Goal: Task Accomplishment & Management: Use online tool/utility

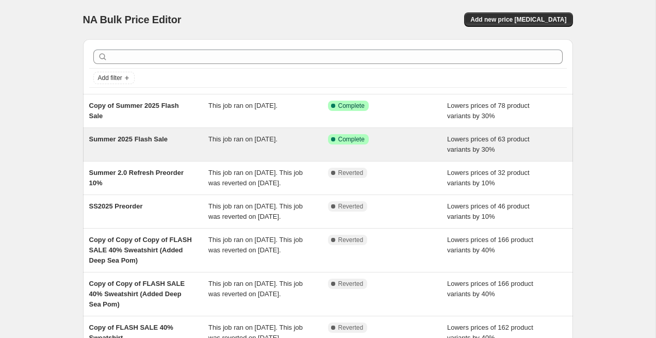
click at [343, 139] on span "Complete" at bounding box center [351, 139] width 26 height 8
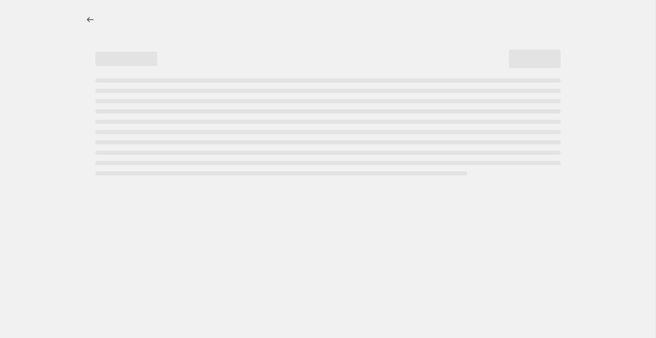
select select "percentage"
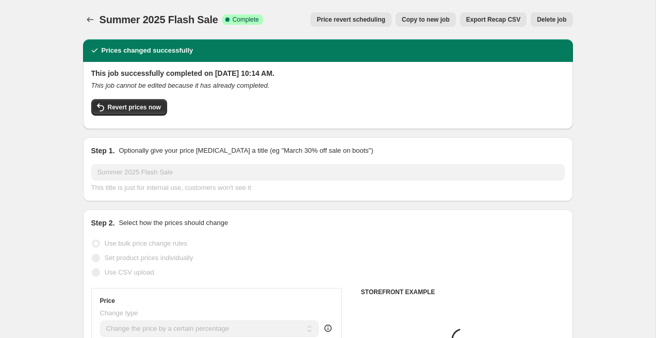
select select "collection"
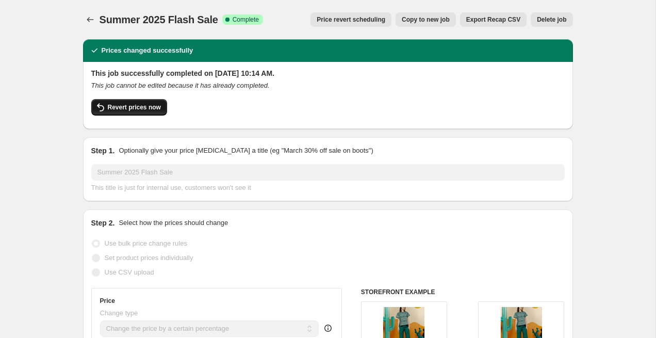
click at [141, 107] on span "Revert prices now" at bounding box center [134, 107] width 53 height 8
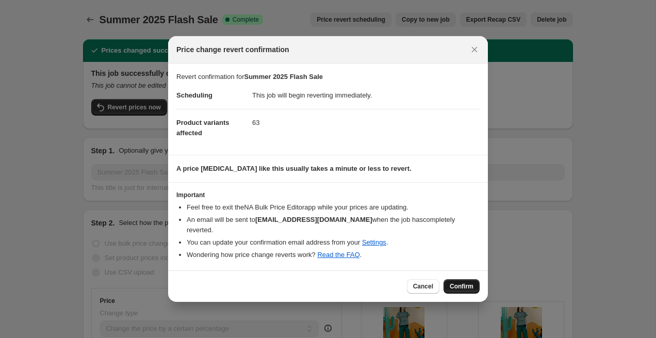
click at [464, 282] on span "Confirm" at bounding box center [462, 286] width 24 height 8
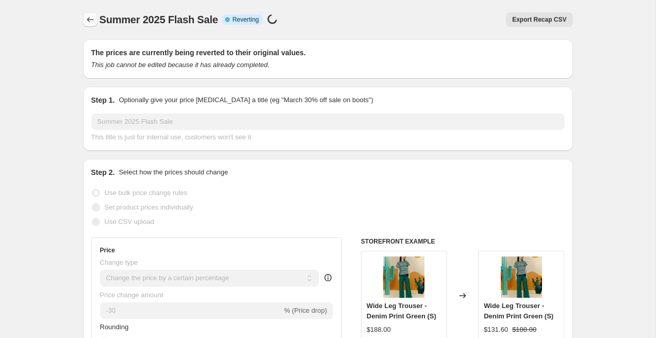
select select "percentage"
select select "collection"
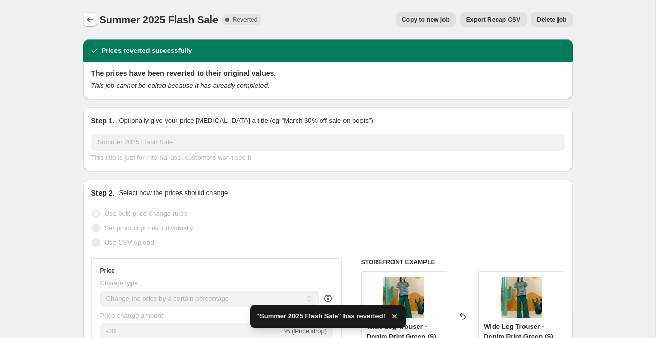
click at [92, 18] on icon "Price change jobs" at bounding box center [90, 19] width 10 height 10
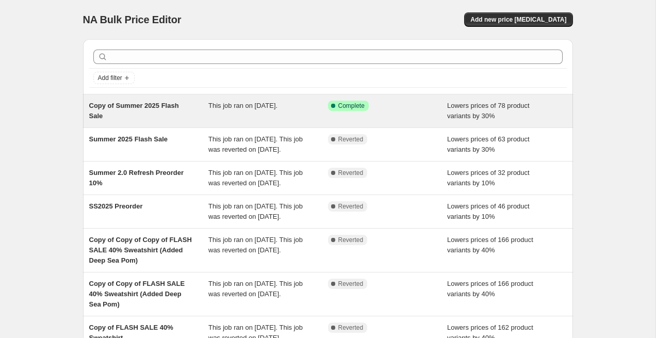
click at [521, 105] on span "Lowers prices of 78 product variants by 30%" at bounding box center [488, 111] width 83 height 18
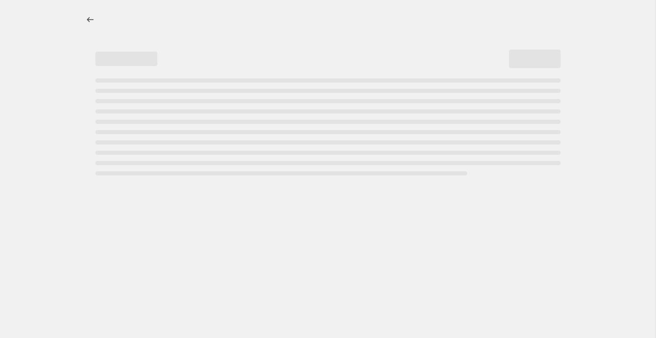
select select "percentage"
select select "collection"
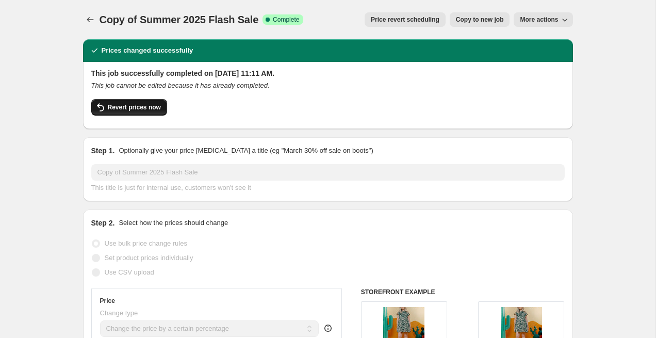
click at [134, 107] on span "Revert prices now" at bounding box center [134, 107] width 53 height 8
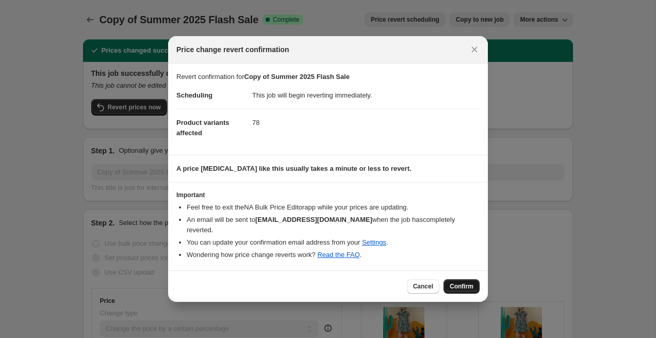
click at [457, 279] on button "Confirm" at bounding box center [462, 286] width 36 height 14
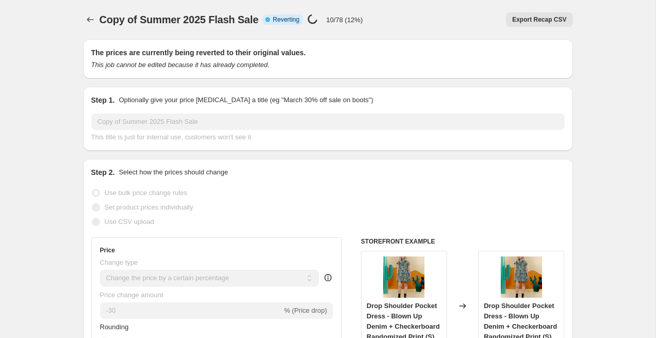
select select "percentage"
select select "collection"
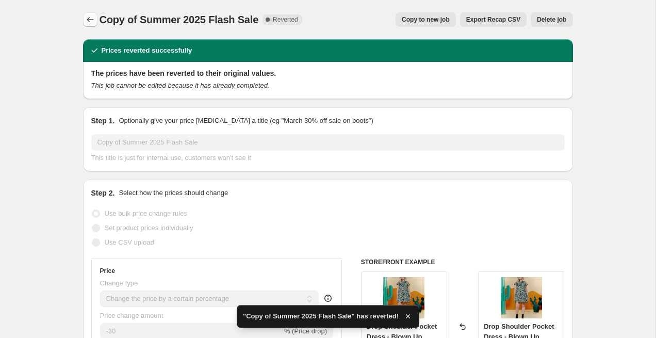
click at [91, 16] on icon "Price change jobs" at bounding box center [90, 19] width 10 height 10
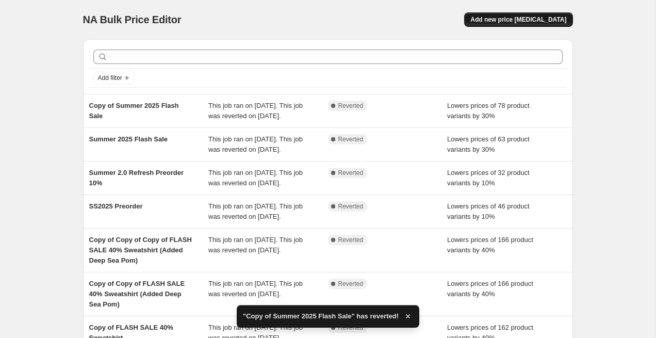
click at [519, 21] on span "Add new price [MEDICAL_DATA]" at bounding box center [519, 19] width 96 height 8
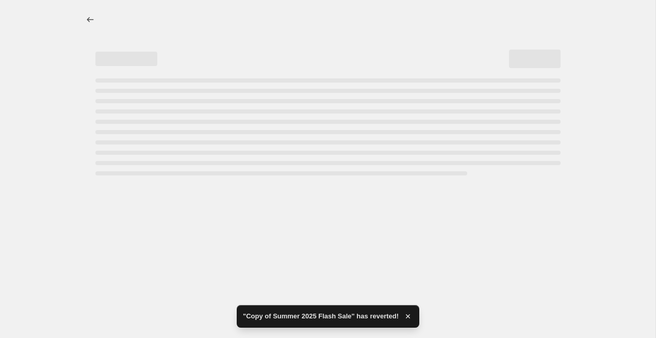
select select "percentage"
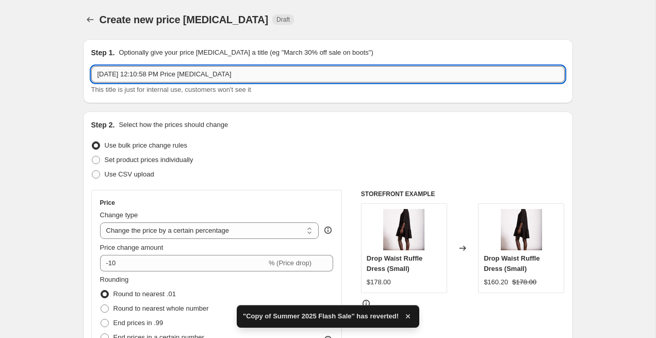
click at [392, 69] on input "Aug 22, 2025, 12:10:58 PM Price change job" at bounding box center [328, 74] width 474 height 17
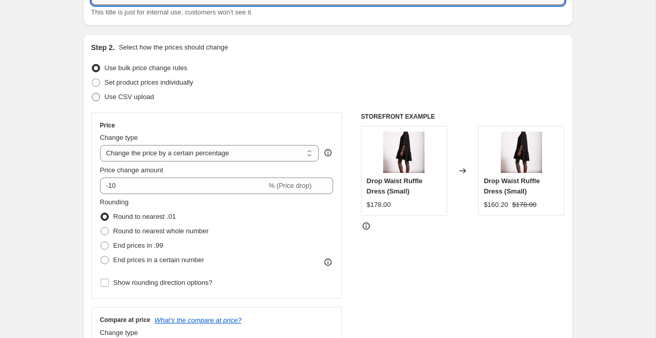
scroll to position [88, 0]
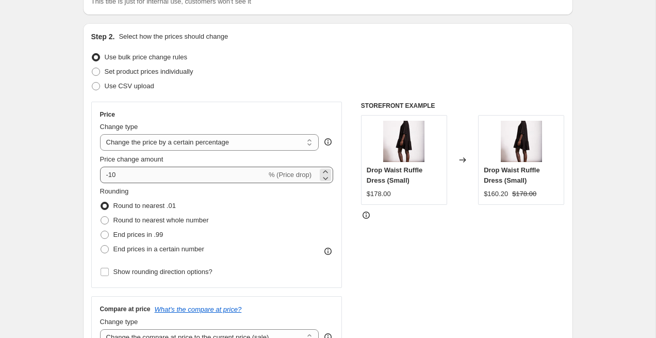
type input "Summer 2025 flash sale"
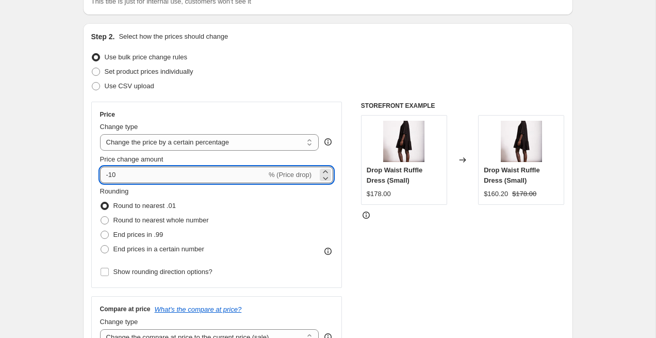
click at [147, 181] on input "-10" at bounding box center [183, 175] width 167 height 17
type input "-1"
type input "-30"
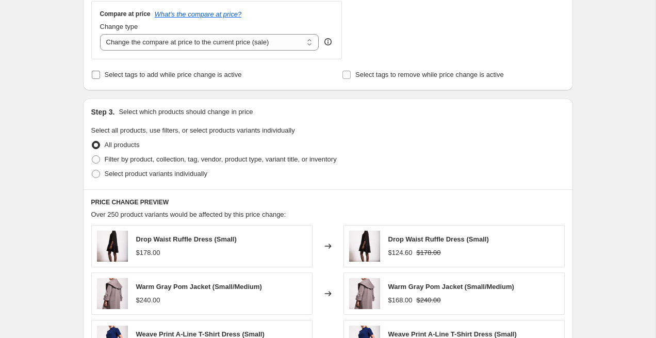
scroll to position [385, 0]
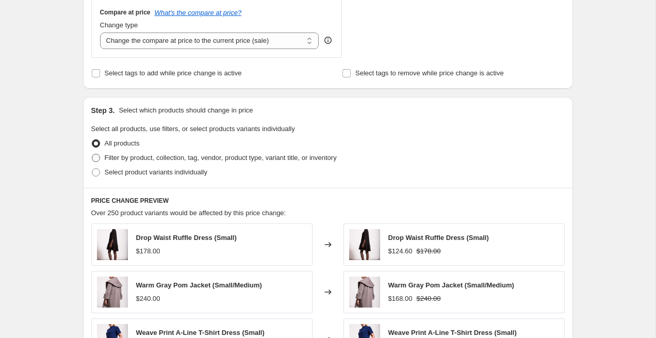
click at [160, 156] on span "Filter by product, collection, tag, vendor, product type, variant title, or inv…" at bounding box center [221, 158] width 232 height 8
click at [92, 154] on input "Filter by product, collection, tag, vendor, product type, variant title, or inv…" at bounding box center [92, 154] width 1 height 1
radio input "true"
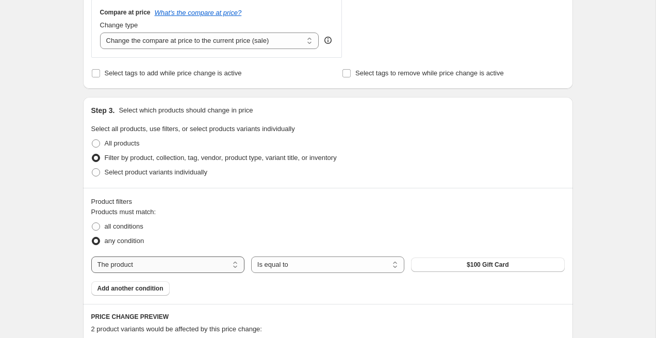
click at [150, 261] on select "The product The product's collection The product's tag The product's vendor The…" at bounding box center [167, 264] width 153 height 17
select select "collection"
click at [450, 265] on button "FLASH SALE" at bounding box center [487, 264] width 153 height 14
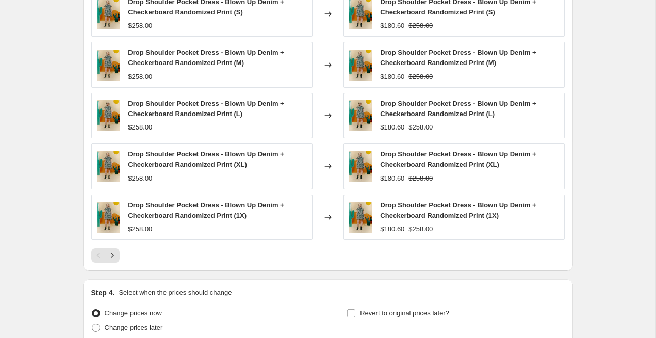
scroll to position [812, 0]
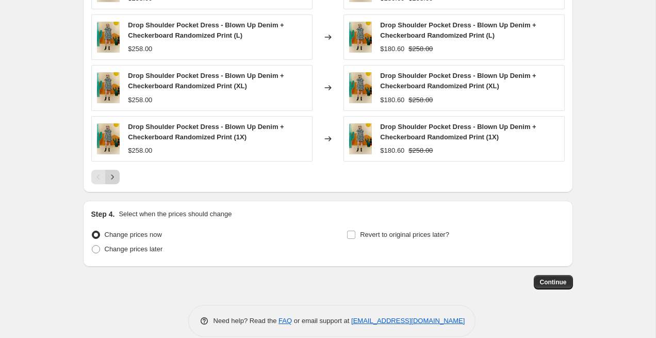
click at [114, 179] on icon "Next" at bounding box center [112, 177] width 10 height 10
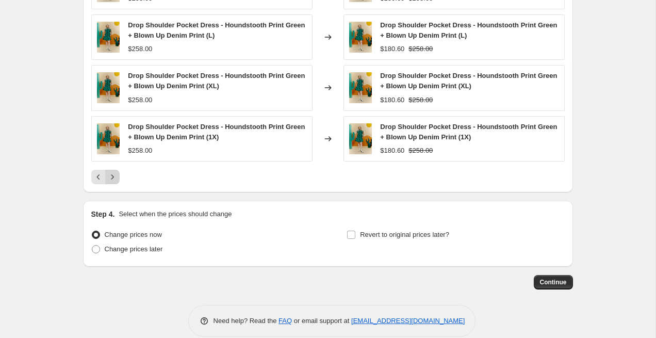
click at [114, 179] on icon "Next" at bounding box center [112, 177] width 10 height 10
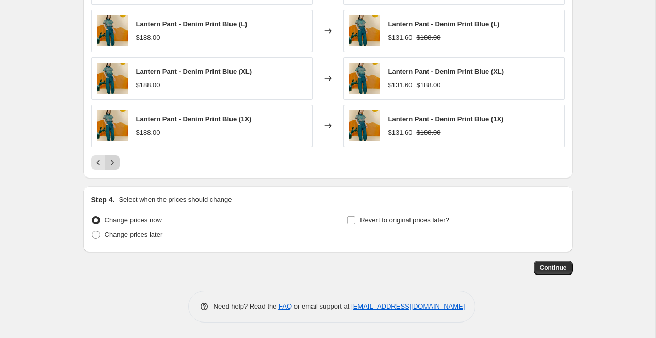
click at [116, 167] on icon "Next" at bounding box center [112, 162] width 10 height 10
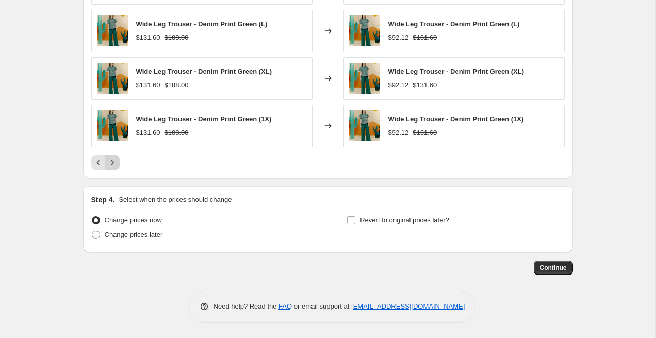
click at [116, 167] on icon "Next" at bounding box center [112, 162] width 10 height 10
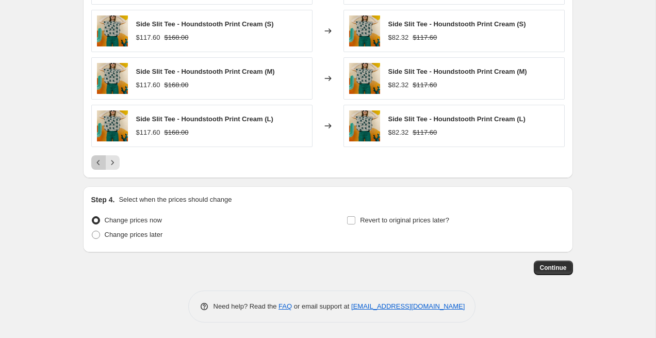
click at [95, 163] on icon "Previous" at bounding box center [98, 162] width 10 height 10
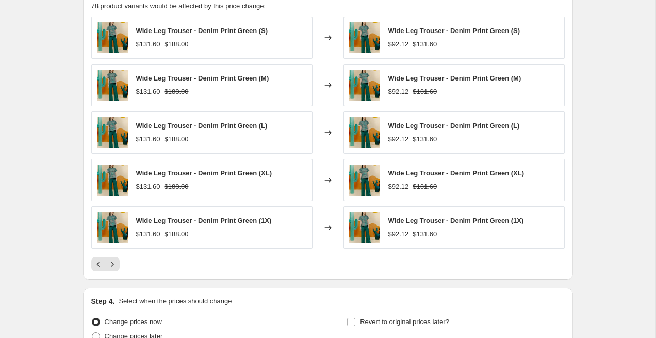
scroll to position [704, 0]
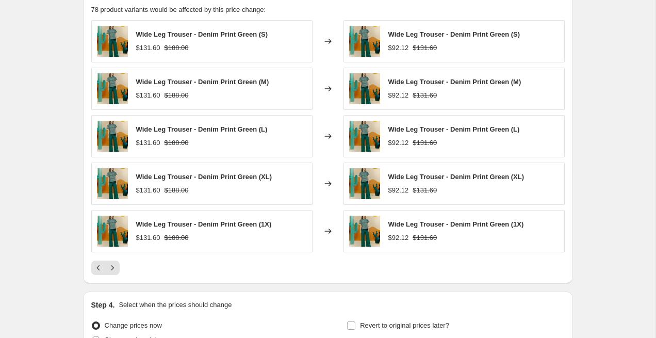
click at [289, 233] on div "Wide Leg Trouser - Denim Print Green (1X) $131.60 $188.00" at bounding box center [201, 231] width 221 height 42
click at [256, 225] on span "Wide Leg Trouser - Denim Print Green (1X)" at bounding box center [204, 224] width 136 height 8
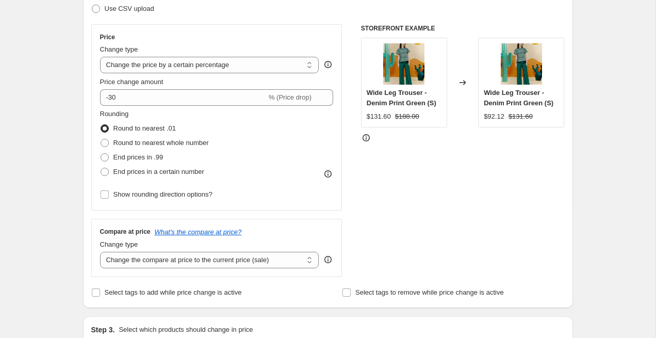
scroll to position [165, 0]
click at [308, 64] on select "Change the price to a certain amount Change the price by a certain amount Chang…" at bounding box center [209, 65] width 219 height 17
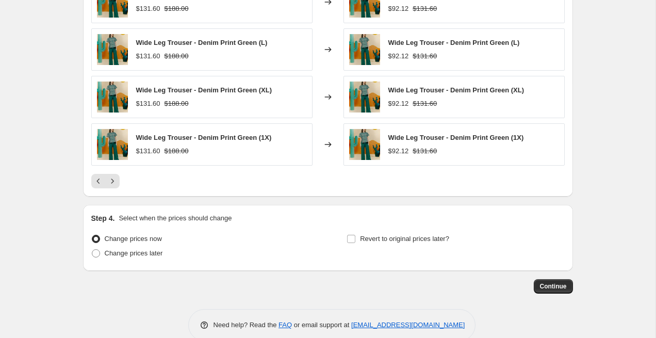
scroll to position [778, 0]
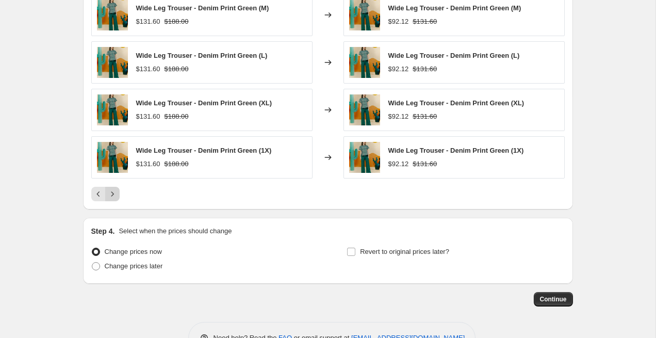
click at [113, 188] on button "Next" at bounding box center [112, 194] width 14 height 14
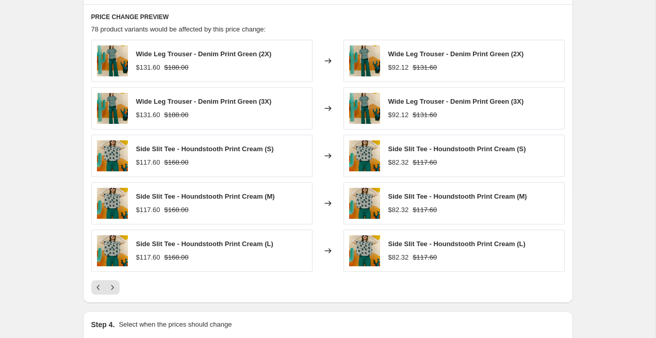
scroll to position [677, 0]
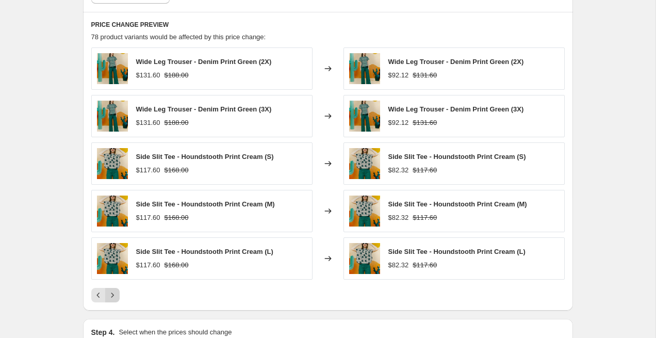
click at [114, 288] on button "Next" at bounding box center [112, 295] width 14 height 14
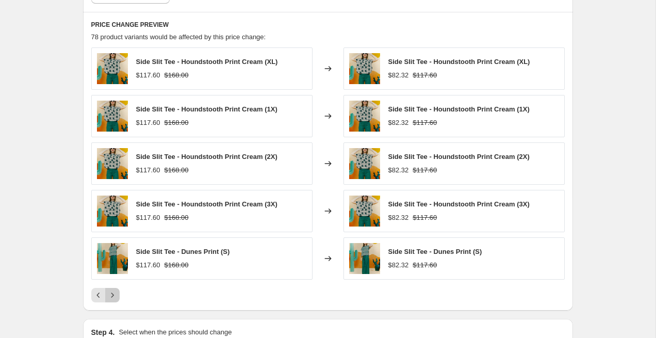
click at [114, 291] on icon "Next" at bounding box center [112, 295] width 10 height 10
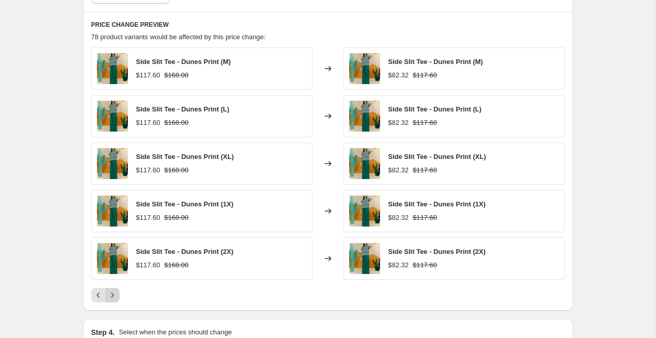
click at [114, 291] on icon "Next" at bounding box center [112, 295] width 10 height 10
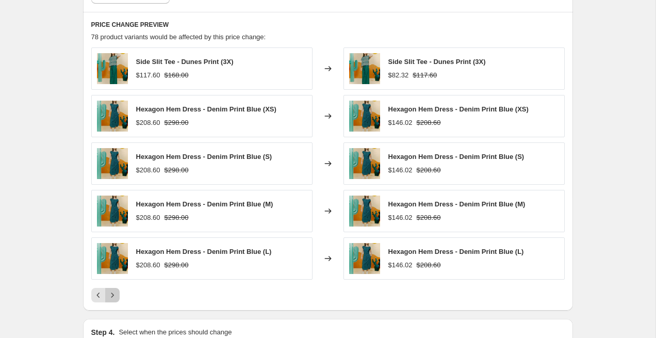
click at [114, 291] on icon "Next" at bounding box center [112, 295] width 10 height 10
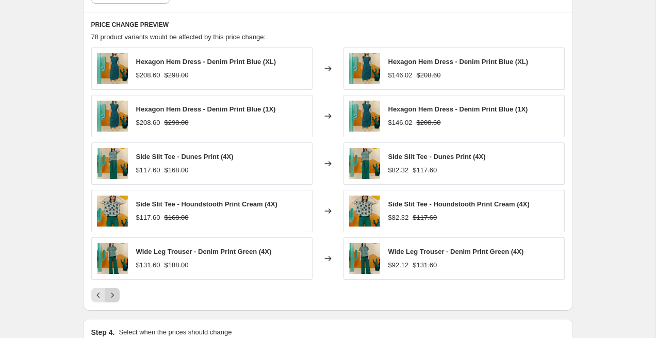
click at [114, 291] on icon "Next" at bounding box center [112, 295] width 10 height 10
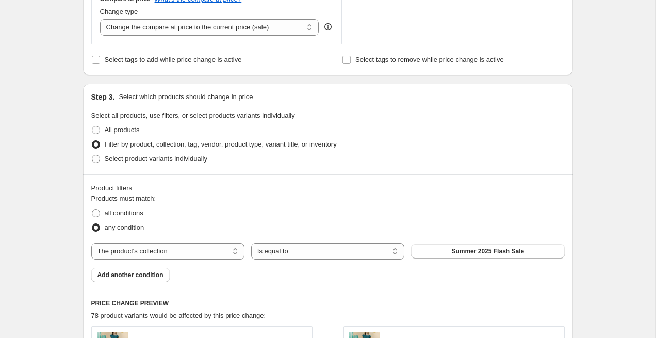
scroll to position [0, 0]
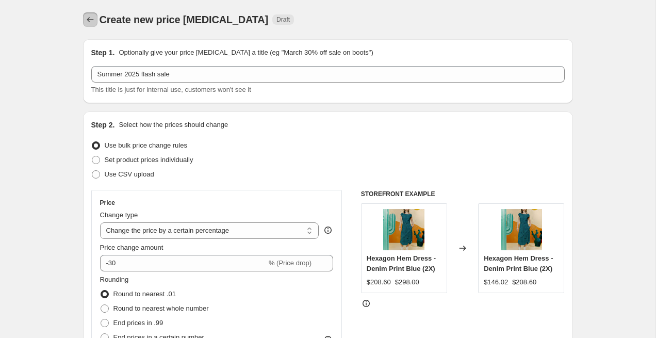
click at [93, 19] on icon "Price change jobs" at bounding box center [90, 19] width 10 height 10
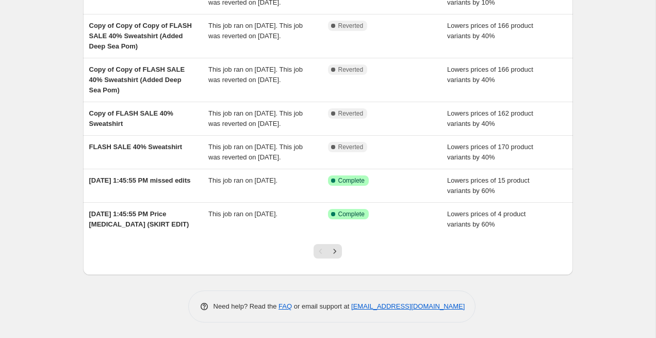
scroll to position [276, 0]
click at [334, 257] on button "Next" at bounding box center [335, 251] width 14 height 14
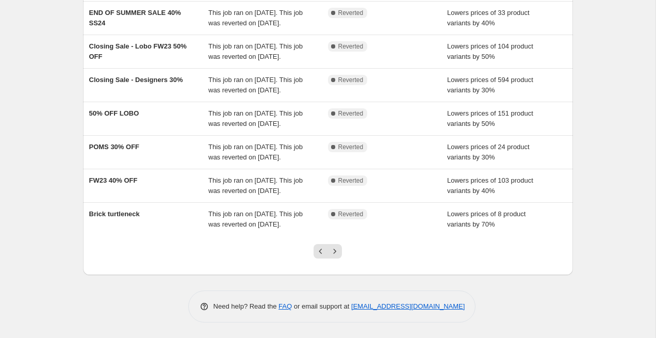
scroll to position [297, 0]
click at [321, 252] on icon "Previous" at bounding box center [321, 251] width 10 height 10
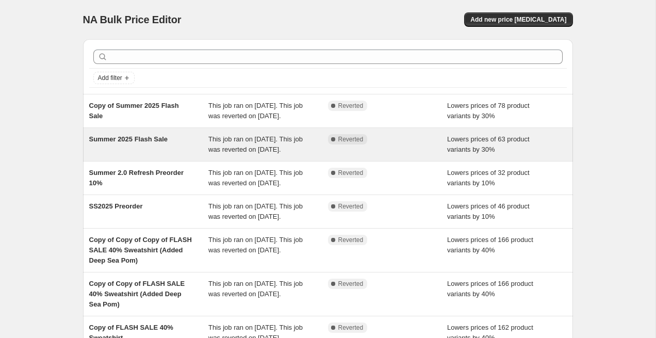
click at [134, 143] on span "Summer 2025 Flash Sale" at bounding box center [128, 139] width 78 height 8
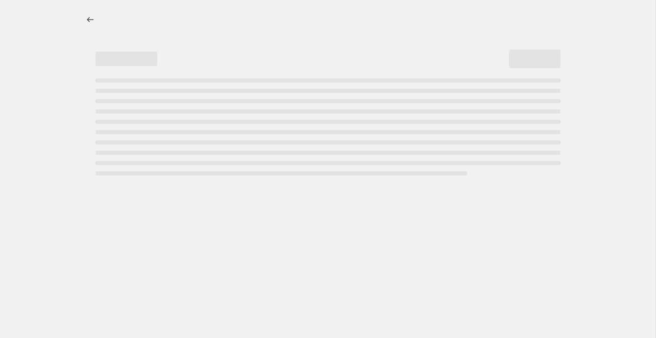
select select "percentage"
select select "collection"
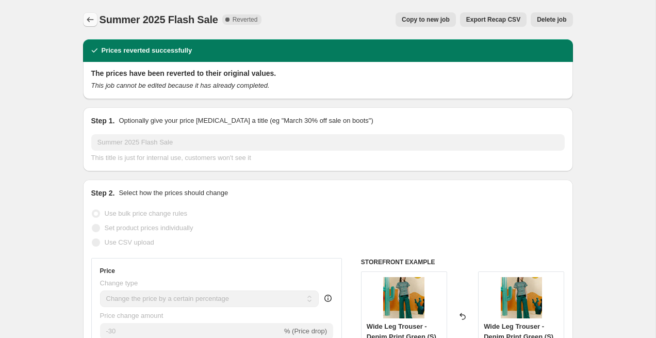
click at [90, 19] on icon "Price change jobs" at bounding box center [90, 19] width 10 height 10
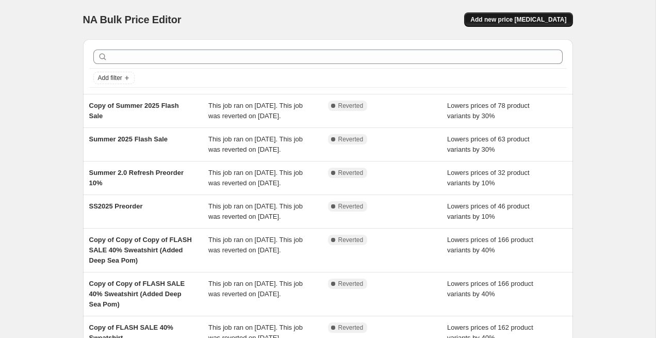
click at [540, 19] on span "Add new price [MEDICAL_DATA]" at bounding box center [519, 19] width 96 height 8
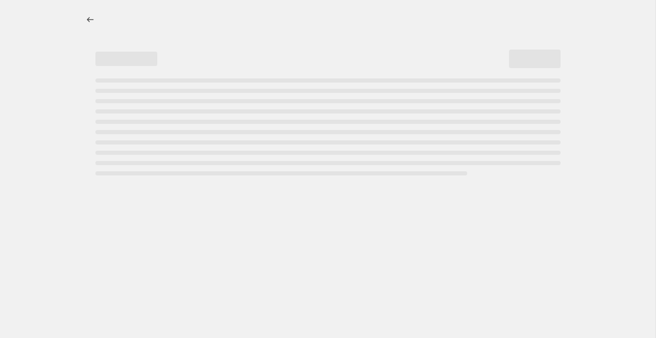
select select "percentage"
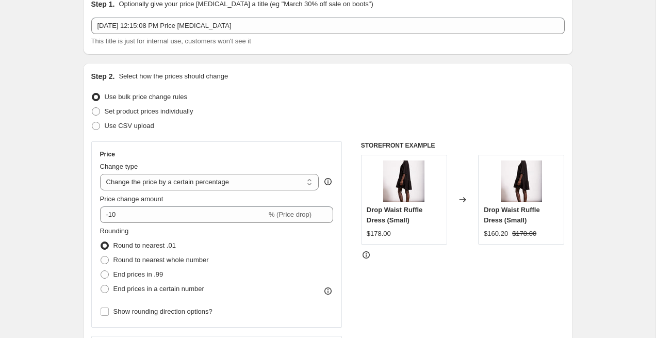
scroll to position [50, 0]
click at [159, 205] on div "Price change amount -10 % (Price drop)" at bounding box center [217, 207] width 234 height 29
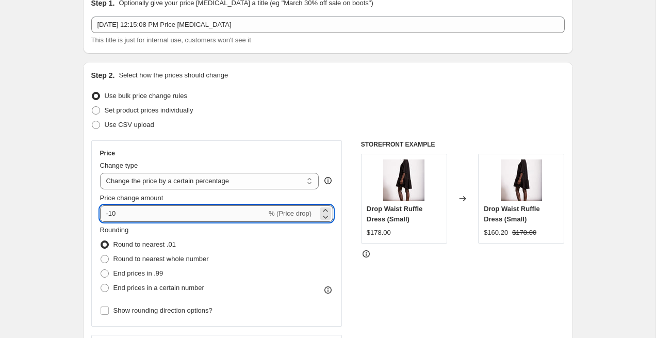
click at [158, 211] on input "-10" at bounding box center [183, 213] width 167 height 17
type input "-1"
type input "-80"
click at [198, 202] on div "Price change amount" at bounding box center [217, 198] width 234 height 10
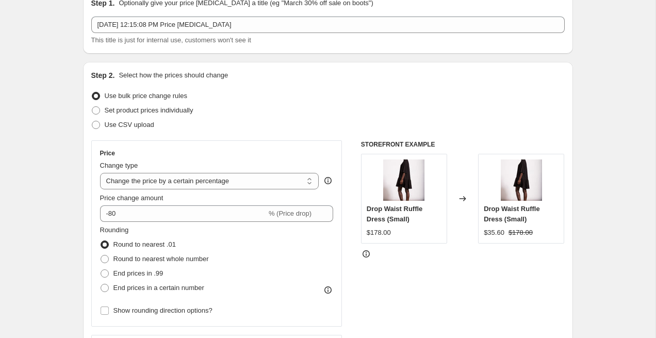
click at [198, 202] on div "Price change amount" at bounding box center [217, 198] width 234 height 10
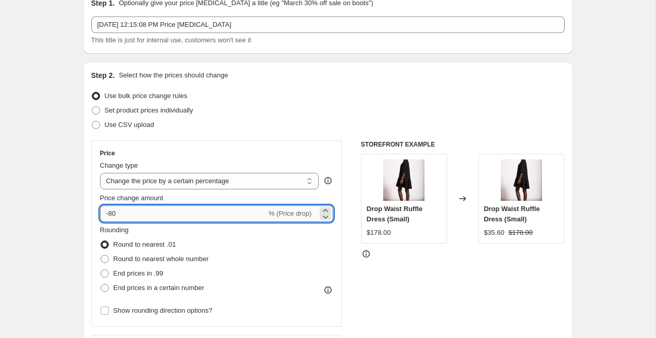
click at [198, 205] on input "-80" at bounding box center [183, 213] width 167 height 17
type input "-30"
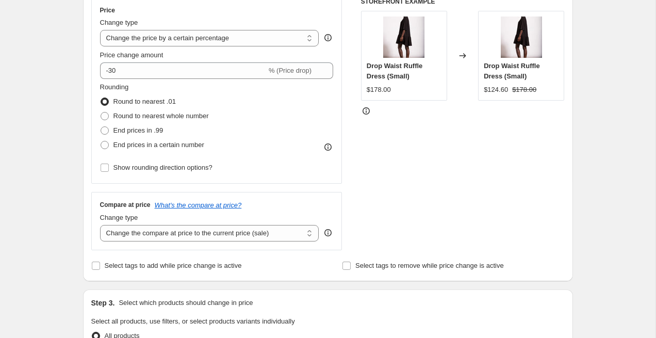
scroll to position [0, 0]
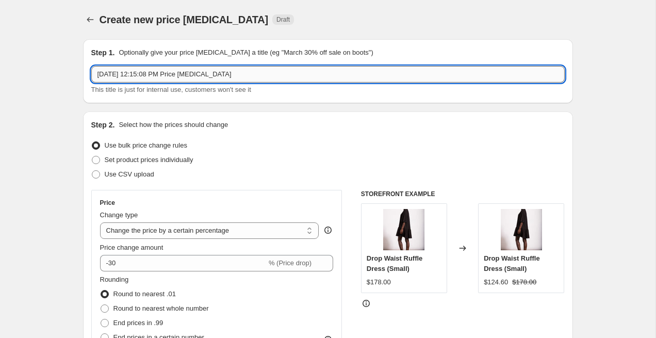
click at [168, 78] on input "Aug 22, 2025, 12:15:08 PM Price change job" at bounding box center [328, 74] width 474 height 17
type input "Summer 25 refresh extras"
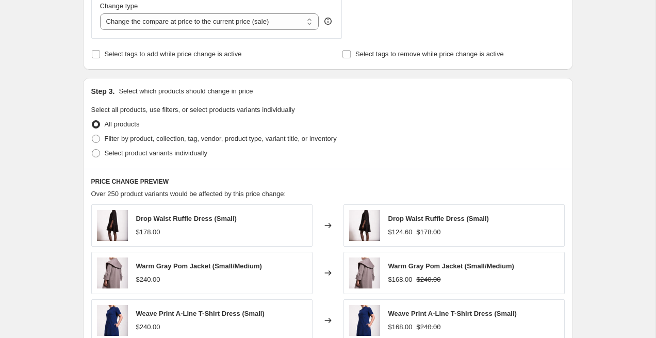
scroll to position [411, 0]
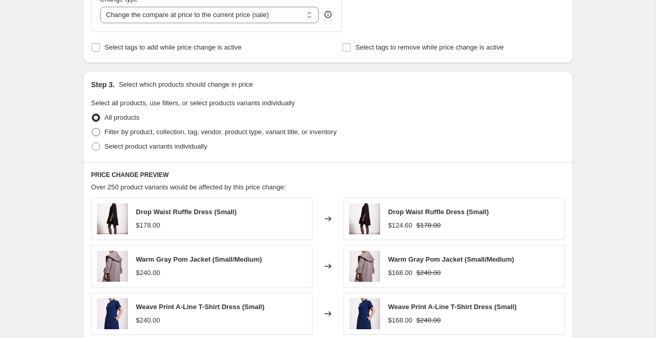
click at [111, 127] on span "Filter by product, collection, tag, vendor, product type, variant title, or inv…" at bounding box center [221, 132] width 232 height 10
click at [92, 128] on input "Filter by product, collection, tag, vendor, product type, variant title, or inv…" at bounding box center [92, 128] width 1 height 1
radio input "true"
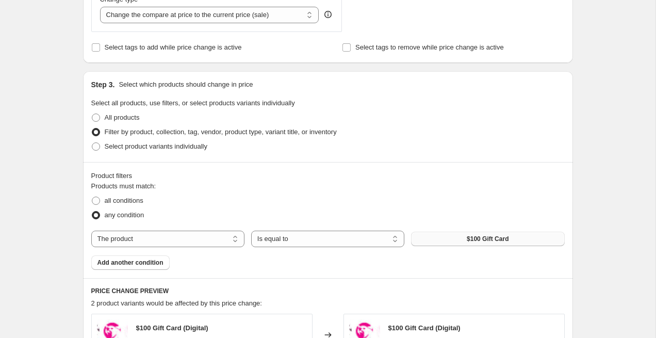
click at [453, 240] on button "$100 Gift Card" at bounding box center [487, 239] width 153 height 14
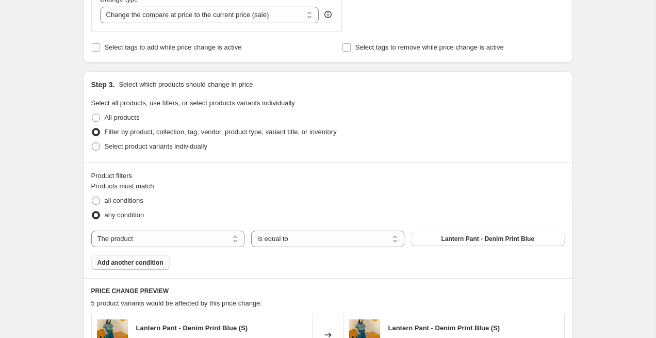
click at [164, 264] on span "Add another condition" at bounding box center [131, 262] width 66 height 8
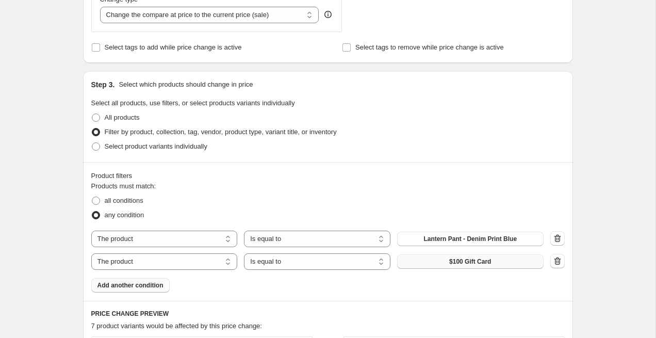
click at [465, 263] on span "$100 Gift Card" at bounding box center [470, 261] width 42 height 8
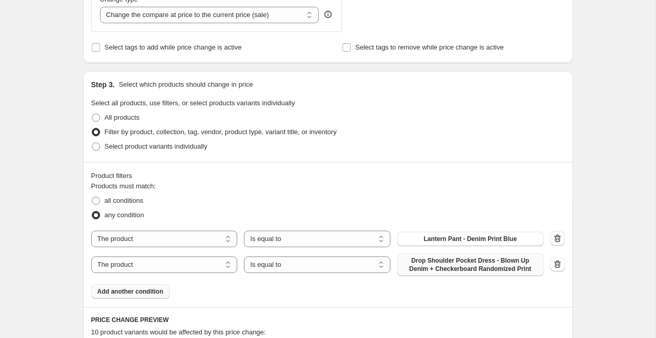
click at [147, 287] on button "Add another condition" at bounding box center [130, 291] width 78 height 14
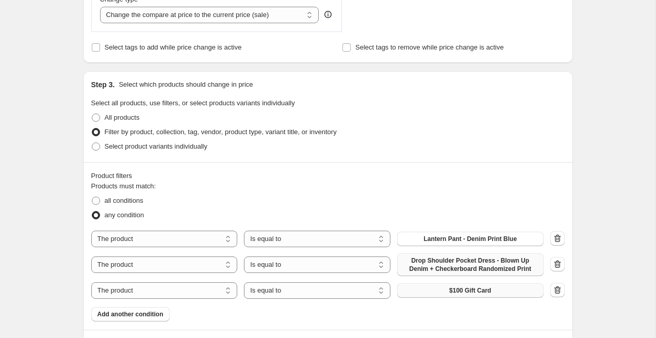
click at [467, 291] on span "$100 Gift Card" at bounding box center [470, 290] width 42 height 8
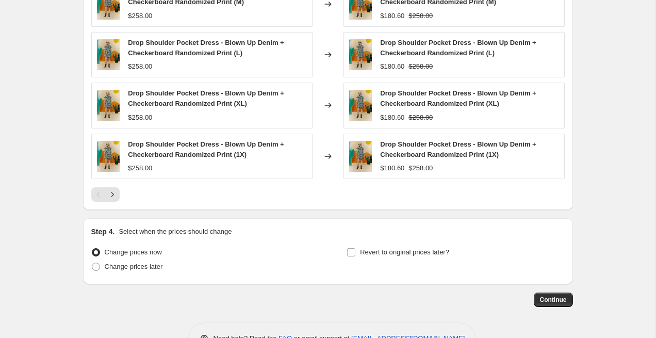
scroll to position [884, 0]
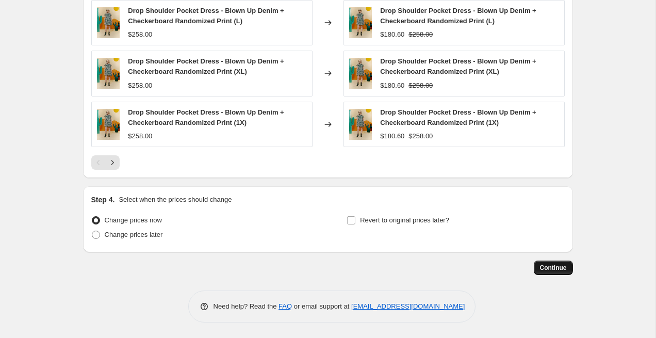
click at [551, 267] on span "Continue" at bounding box center [553, 268] width 27 height 8
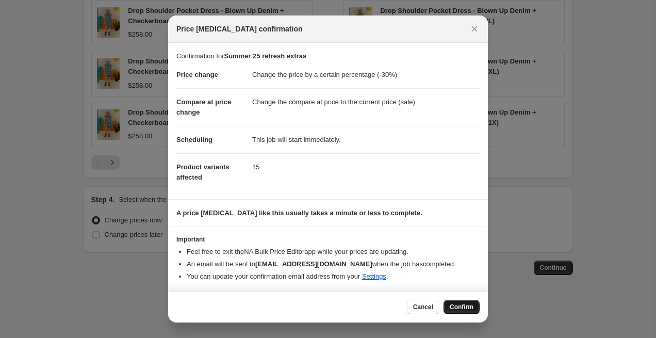
click at [467, 308] on span "Confirm" at bounding box center [462, 307] width 24 height 8
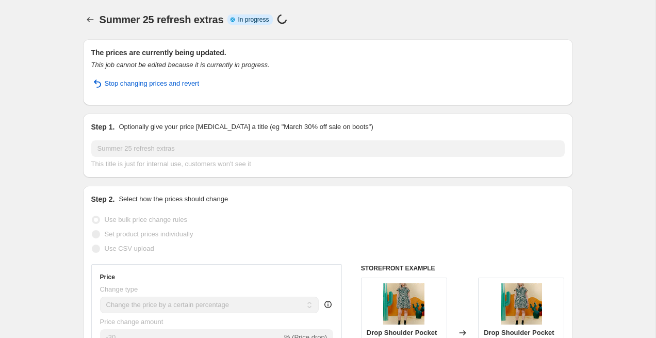
select select "percentage"
